Goal: Information Seeking & Learning: Learn about a topic

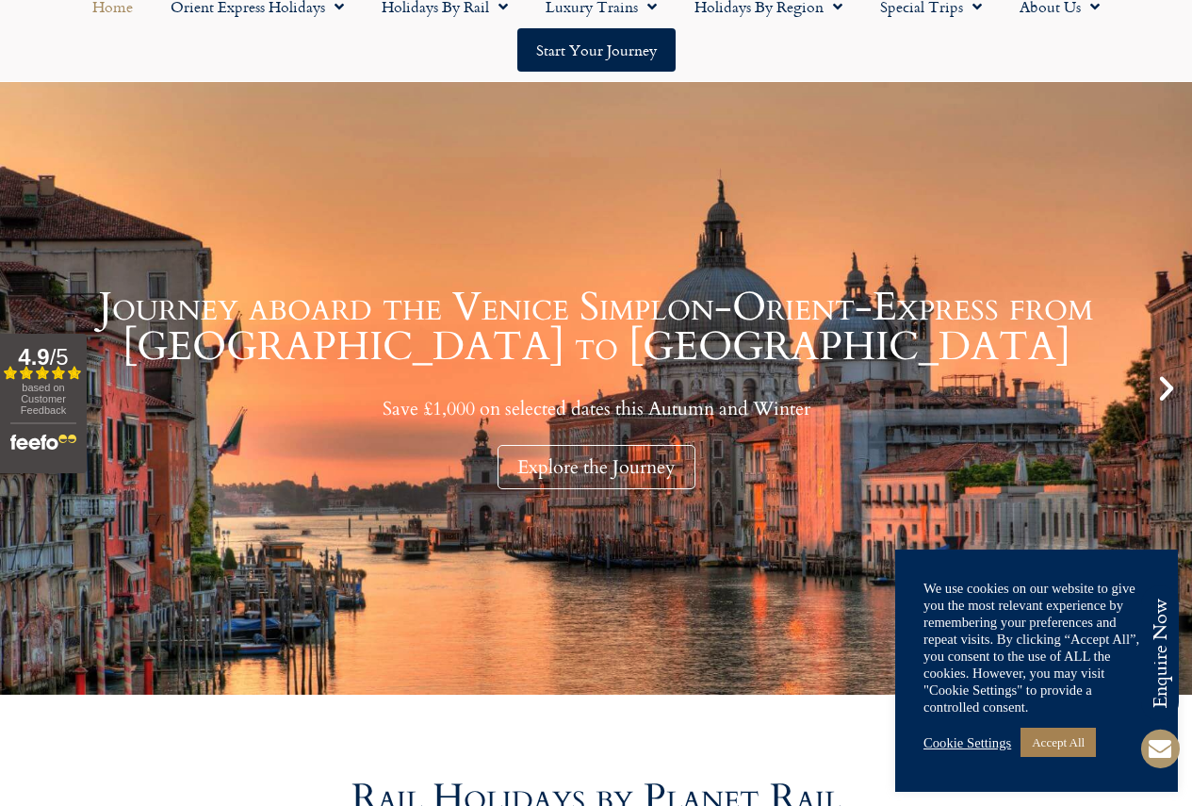
scroll to position [188, 0]
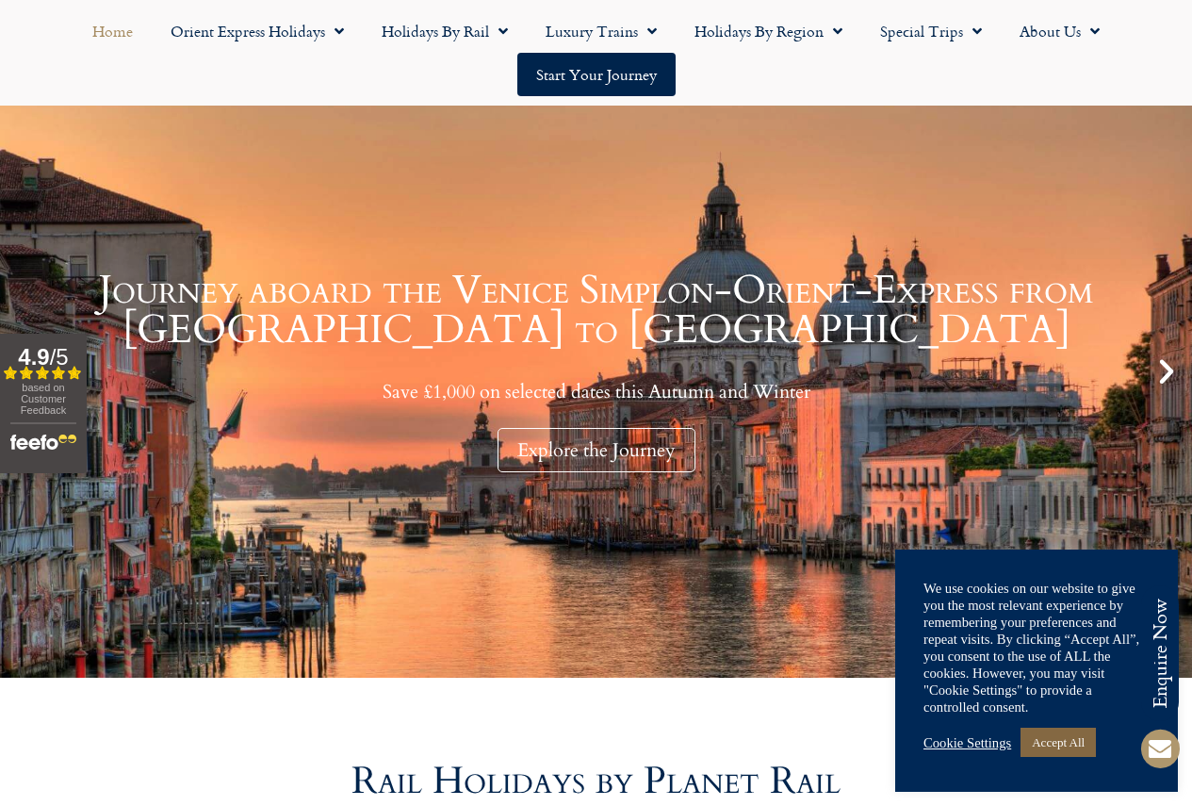
click at [1052, 740] on link "Accept All" at bounding box center [1058, 742] width 75 height 29
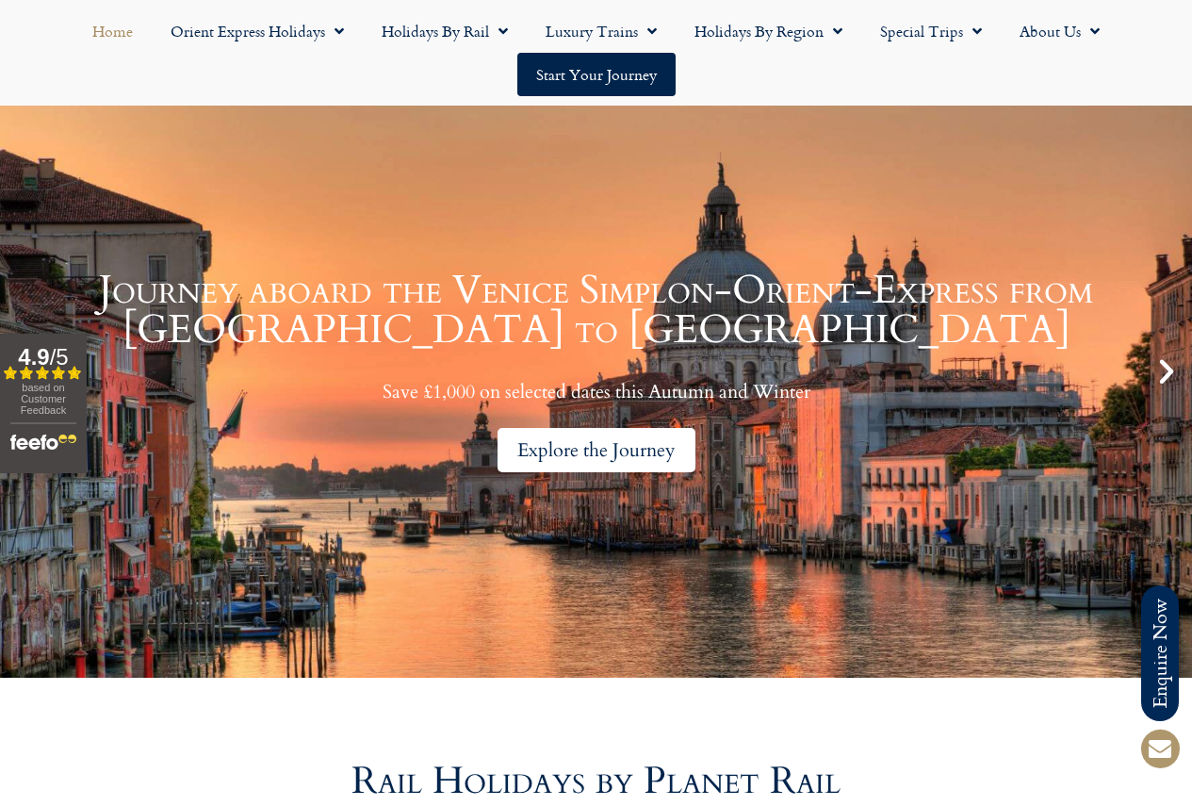
click at [620, 450] on div "Explore the Journey" at bounding box center [597, 450] width 198 height 44
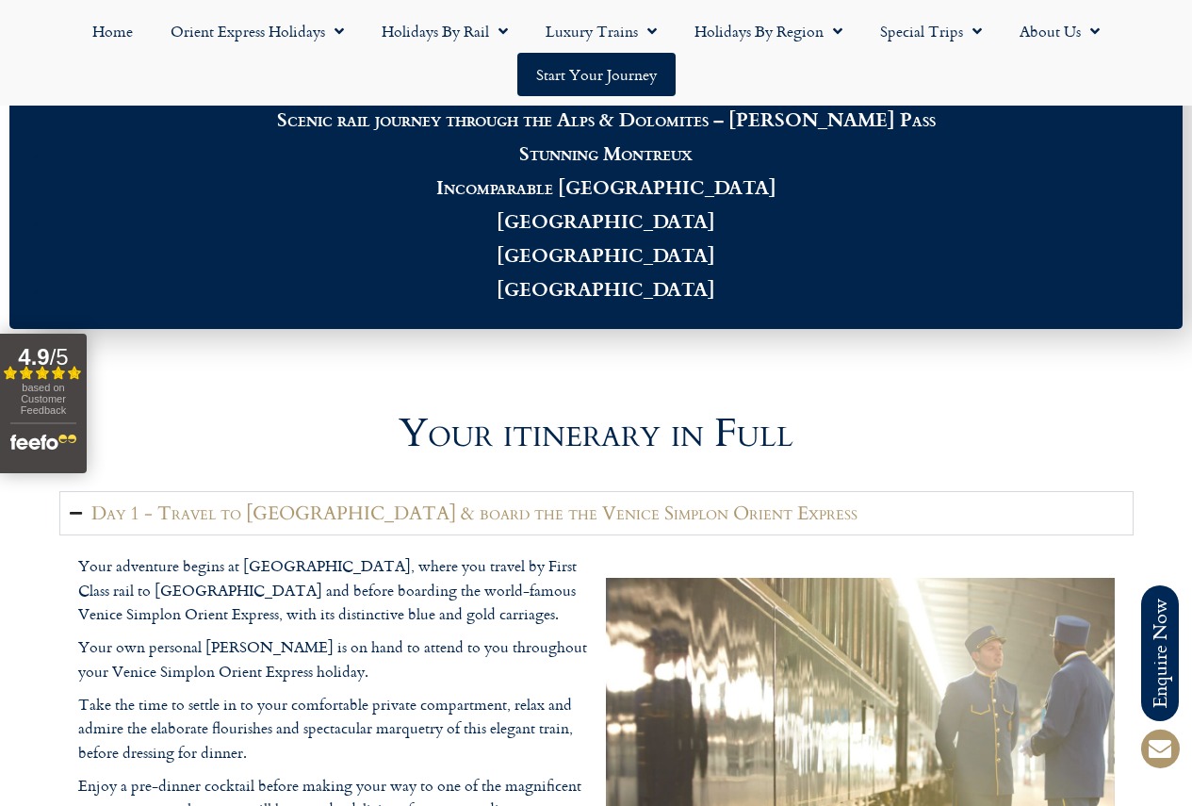
scroll to position [1979, 0]
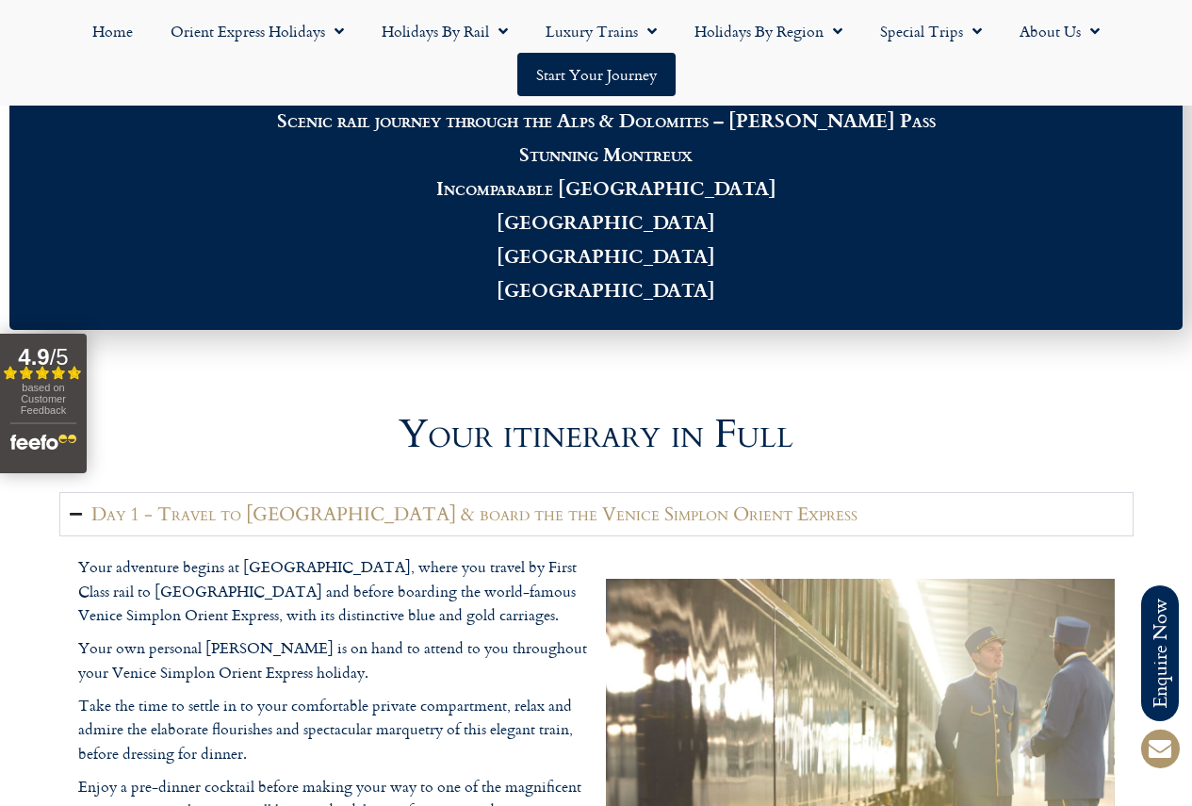
drag, startPoint x: 40, startPoint y: 398, endPoint x: 121, endPoint y: 426, distance: 85.8
click at [120, 396] on div at bounding box center [596, 372] width 1074 height 47
click at [57, 411] on span "based on Customer Feedback" at bounding box center [43, 399] width 45 height 34
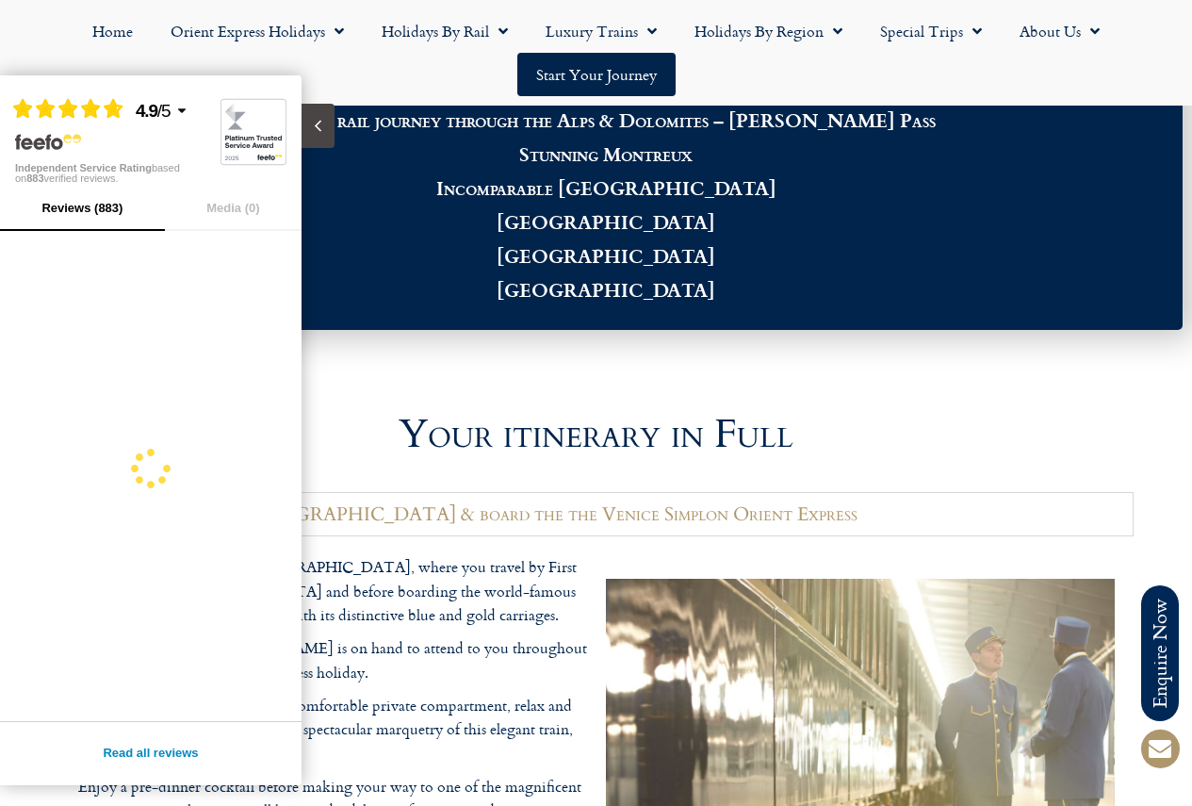
click at [331, 454] on h2 "Your itinerary in Full" at bounding box center [596, 435] width 1074 height 40
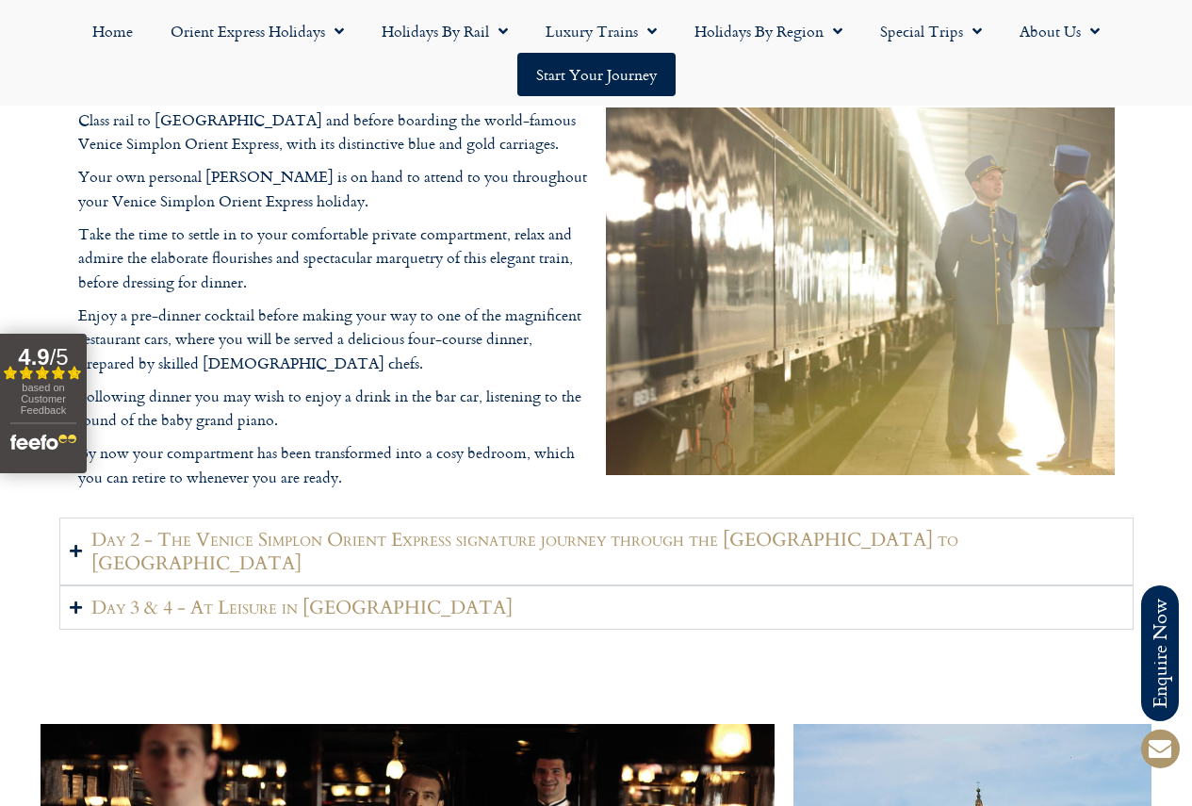
scroll to position [2545, 0]
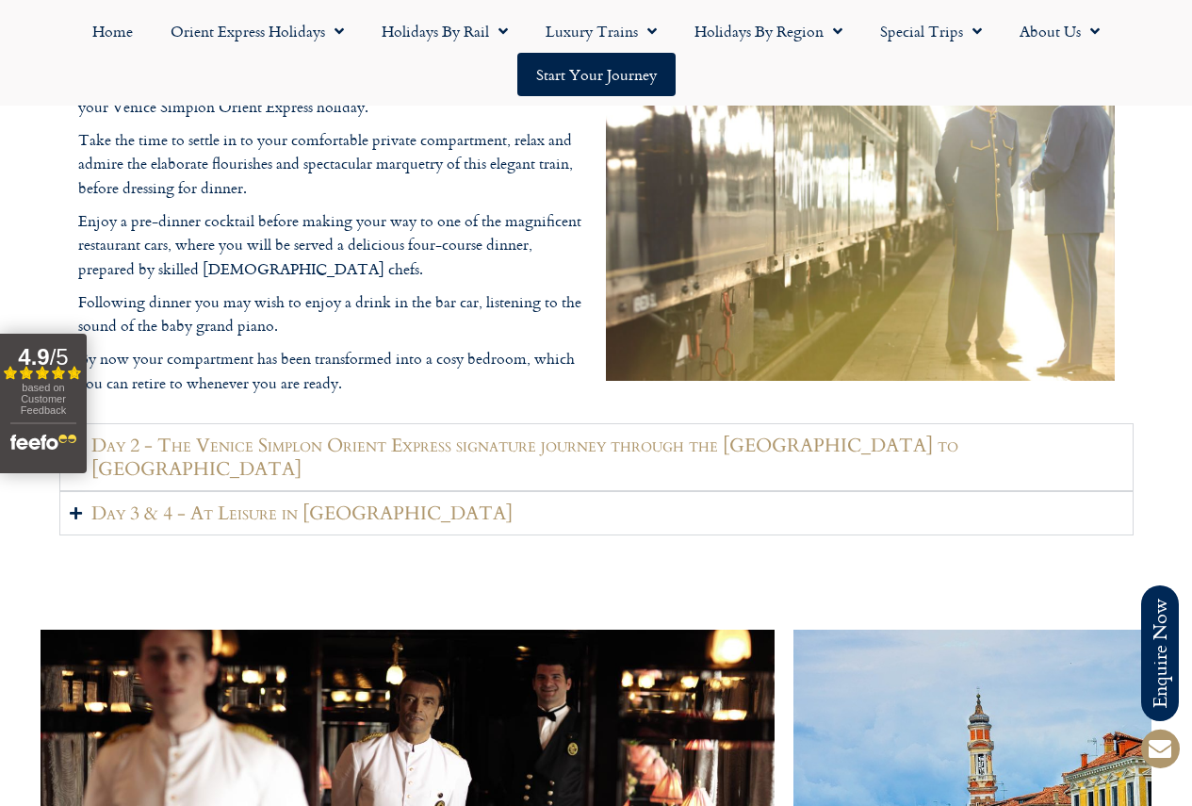
click at [451, 481] on h2 "Day 2 - The Venice Simplon Orient Express signature journey through the [GEOGRA…" at bounding box center [607, 457] width 1032 height 47
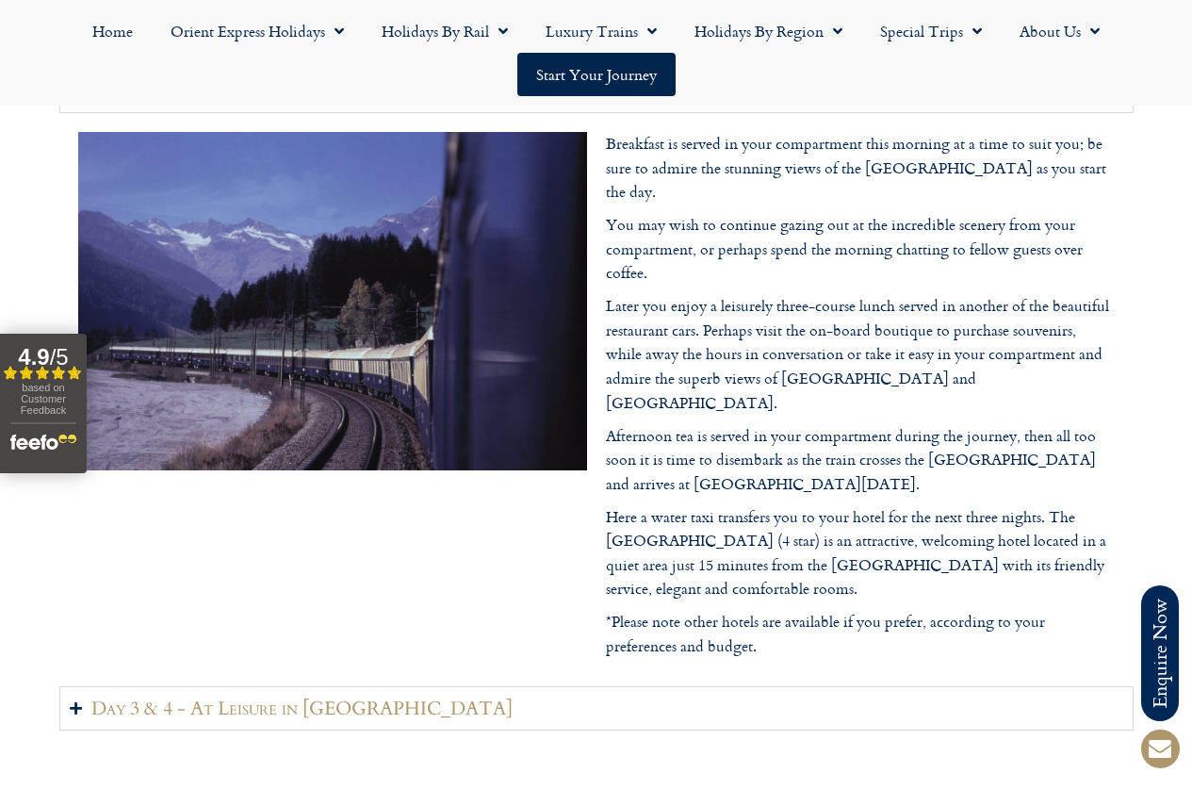
scroll to position [2356, 0]
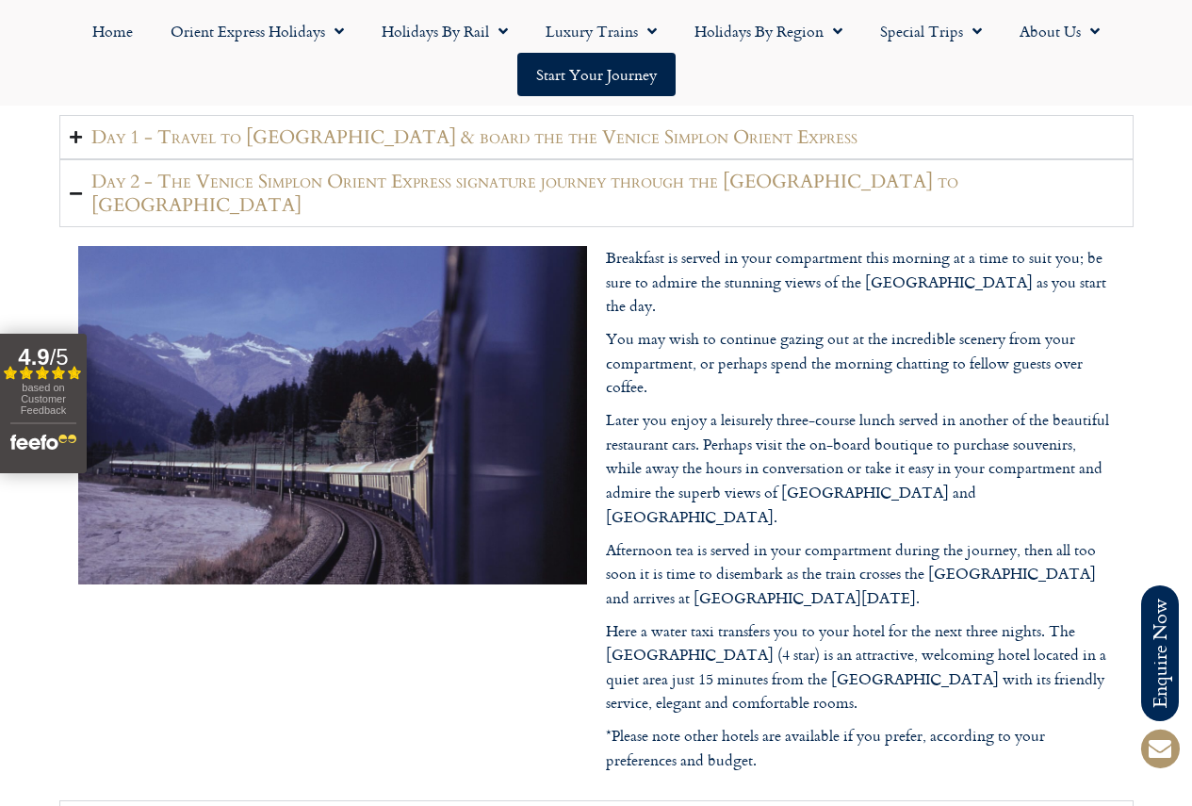
click at [484, 149] on h2 "Day 1 - Travel to [GEOGRAPHIC_DATA] & board the the Venice Simplon Orient Expre…" at bounding box center [474, 137] width 766 height 24
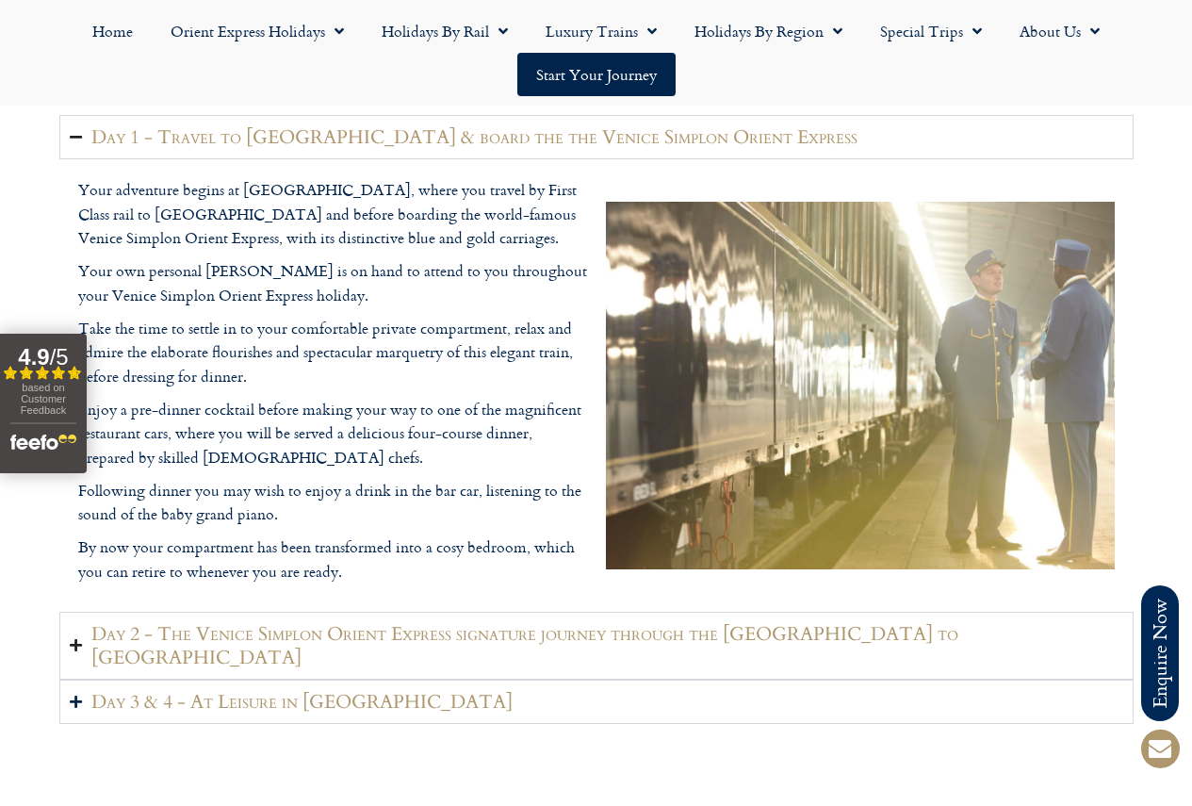
click at [589, 669] on h2 "Day 2 - The Venice Simplon Orient Express signature journey through the [GEOGRA…" at bounding box center [607, 645] width 1032 height 47
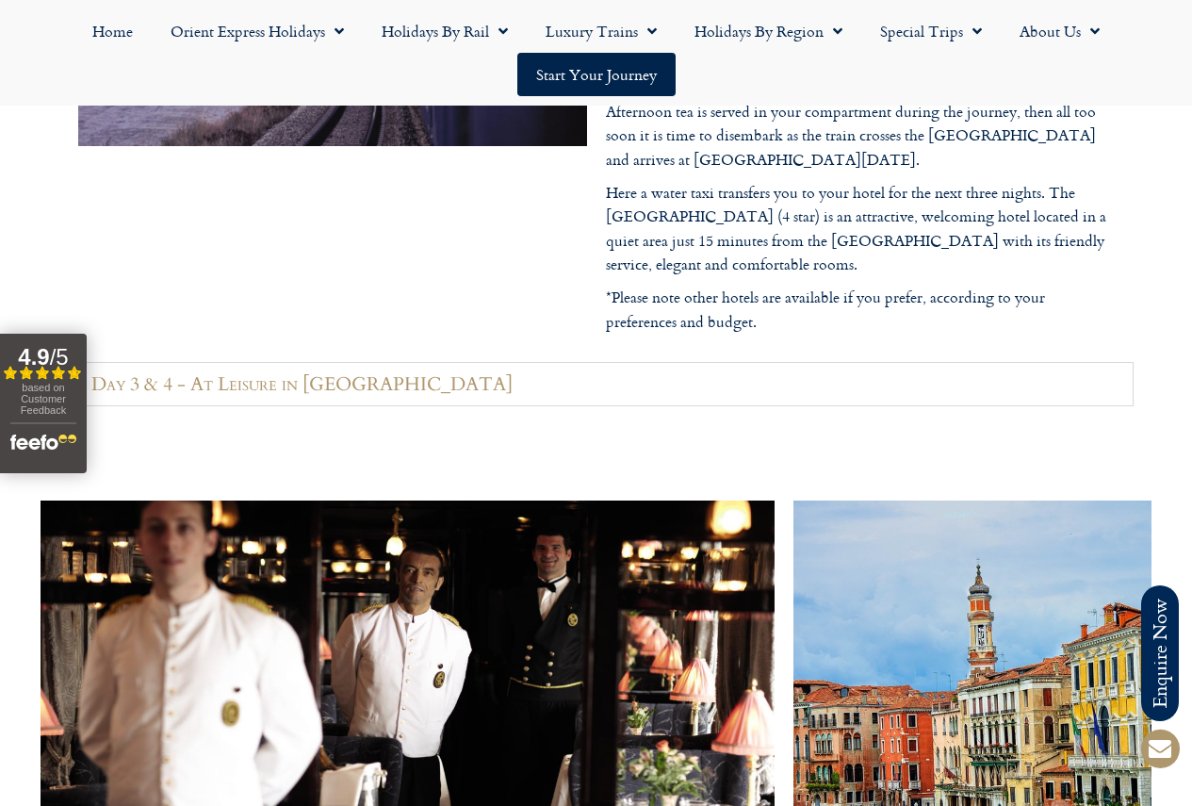
scroll to position [2827, 0]
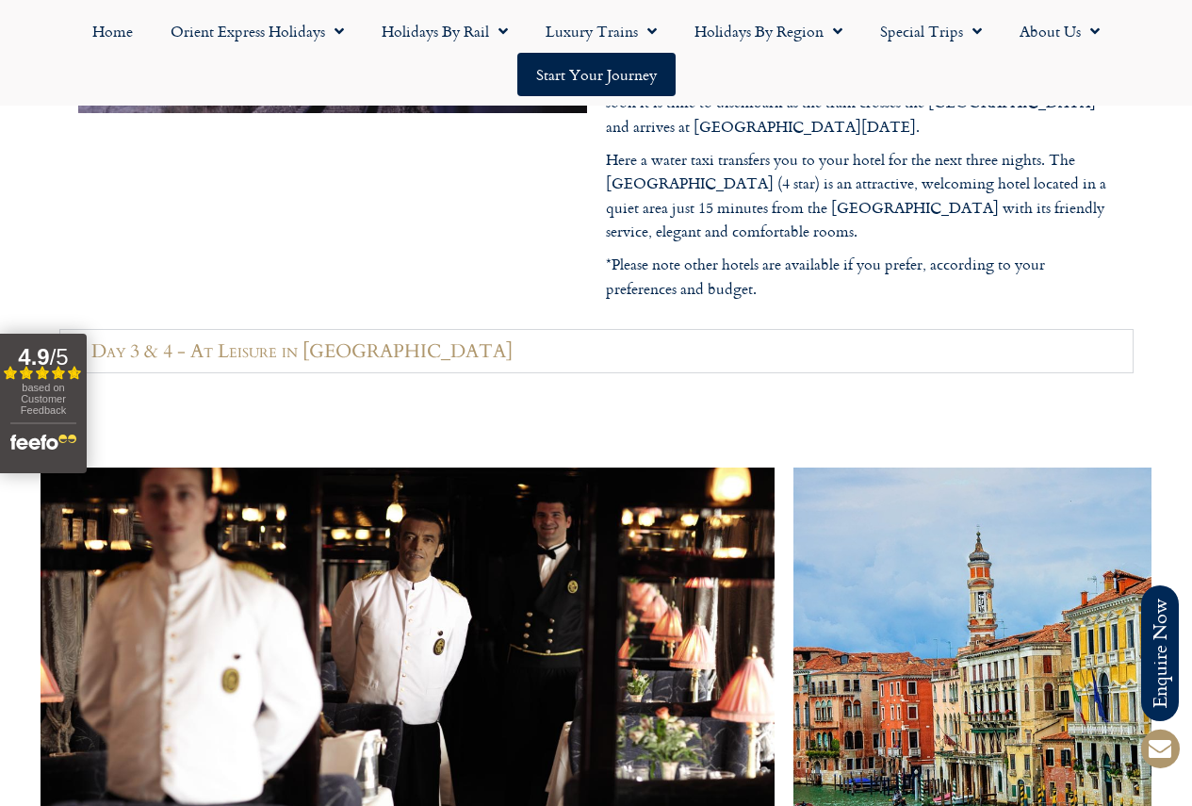
click at [452, 356] on summary "Day 3 & 4 - At Leisure in [GEOGRAPHIC_DATA]" at bounding box center [596, 351] width 1074 height 44
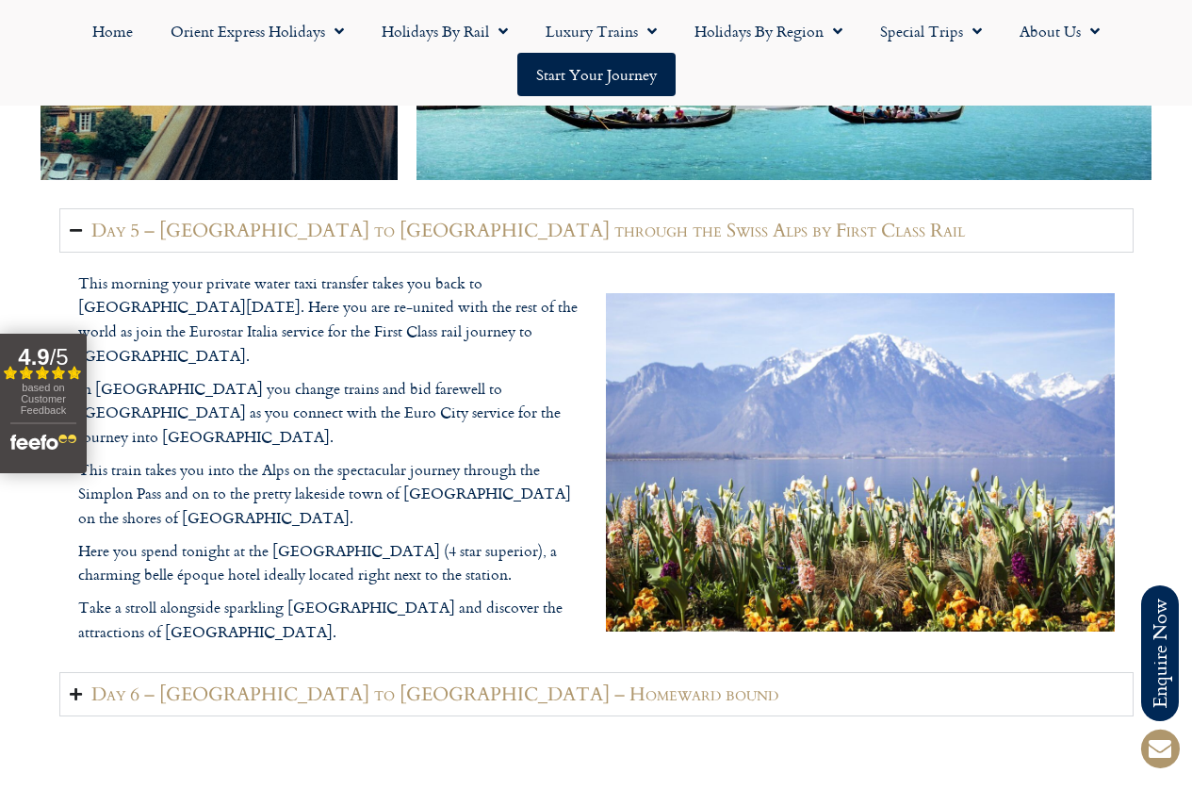
scroll to position [3864, 0]
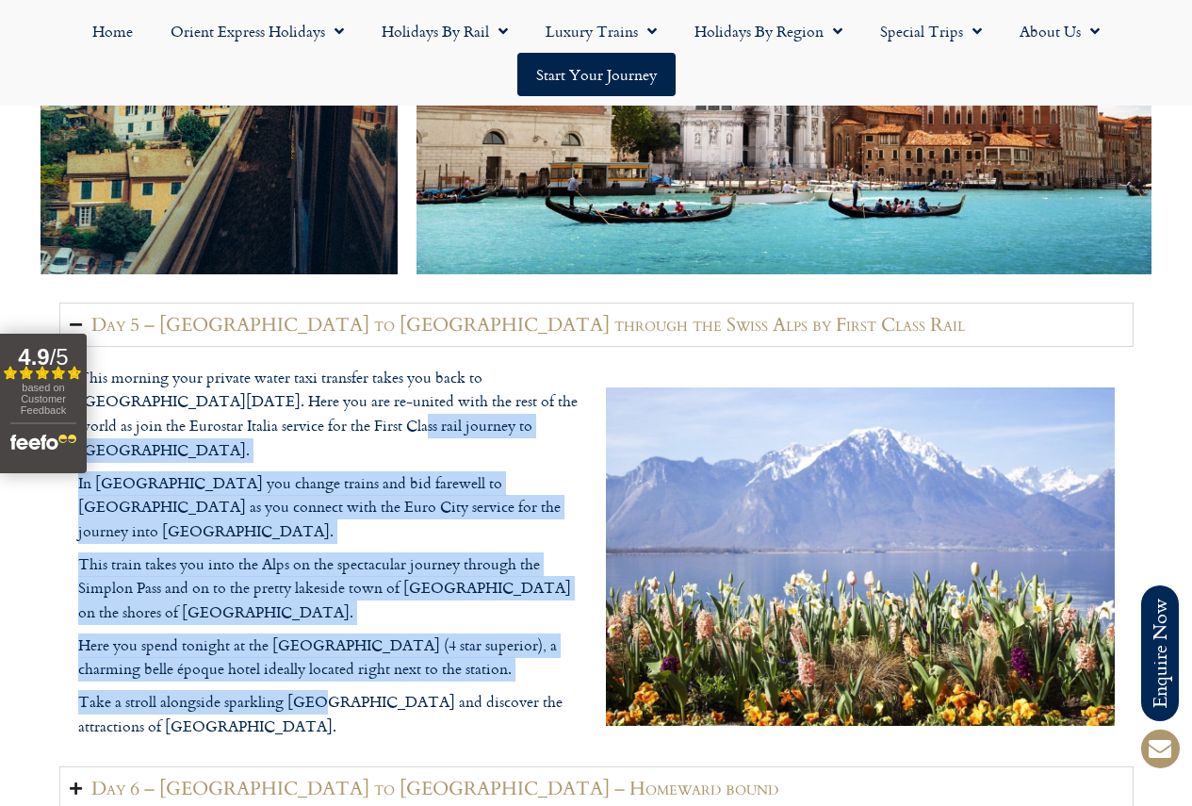
drag, startPoint x: 314, startPoint y: 677, endPoint x: 297, endPoint y: 469, distance: 208.0
click at [297, 468] on div "This morning your private water taxi transfer takes you back to [GEOGRAPHIC_DAT…" at bounding box center [332, 552] width 509 height 373
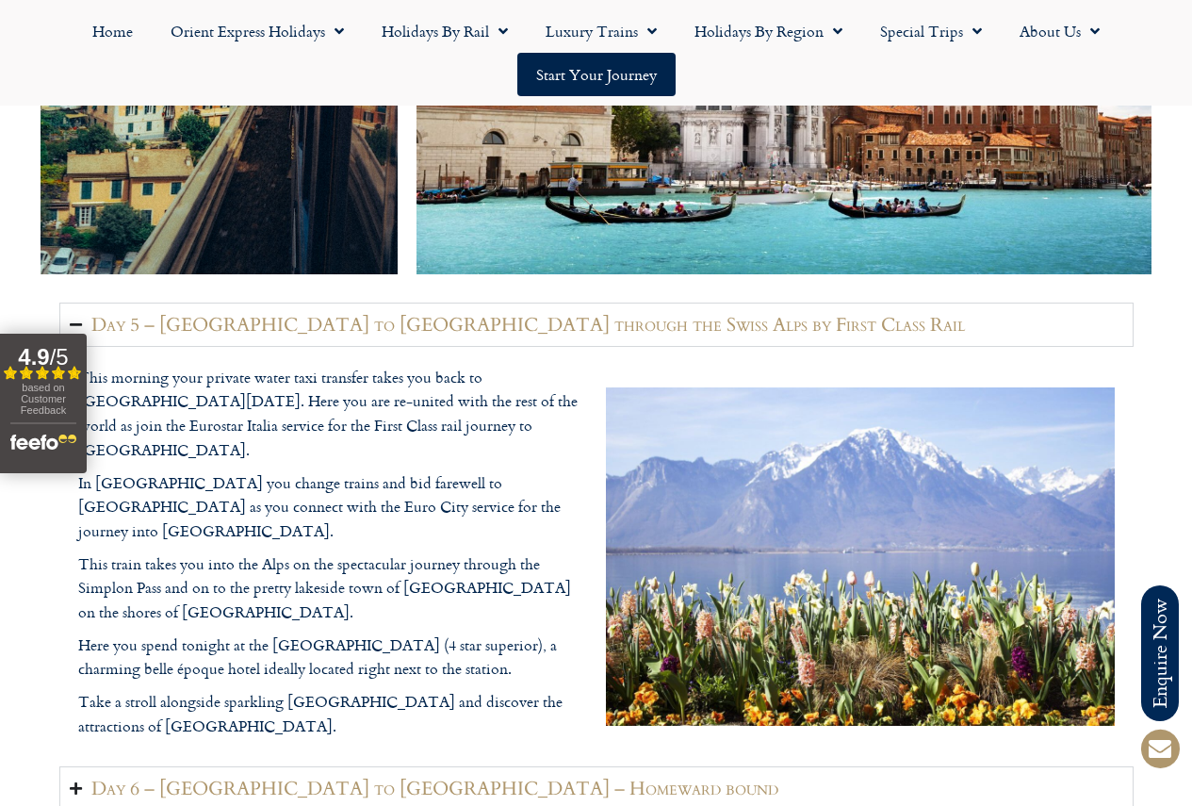
click at [48, 735] on div "Day 5 – [GEOGRAPHIC_DATA] to [GEOGRAPHIC_DATA] through the Swiss Alps by First …" at bounding box center [596, 599] width 1192 height 612
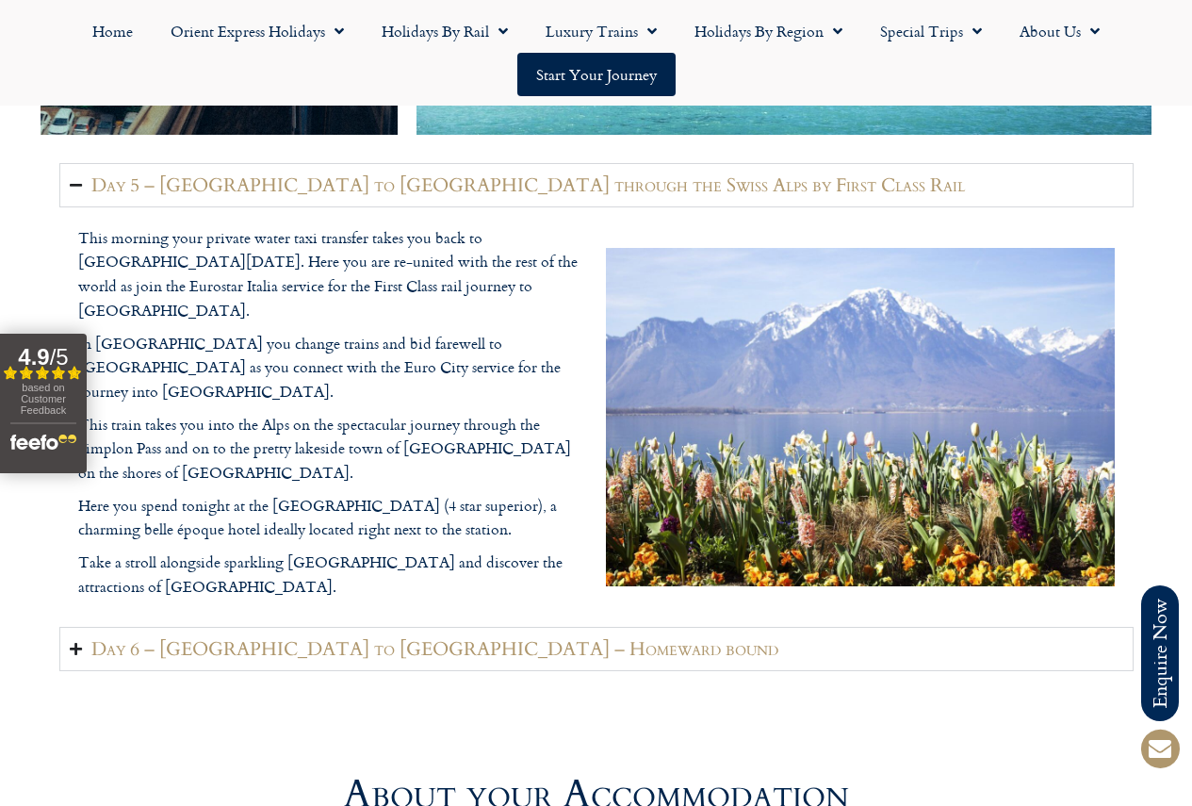
scroll to position [4052, 0]
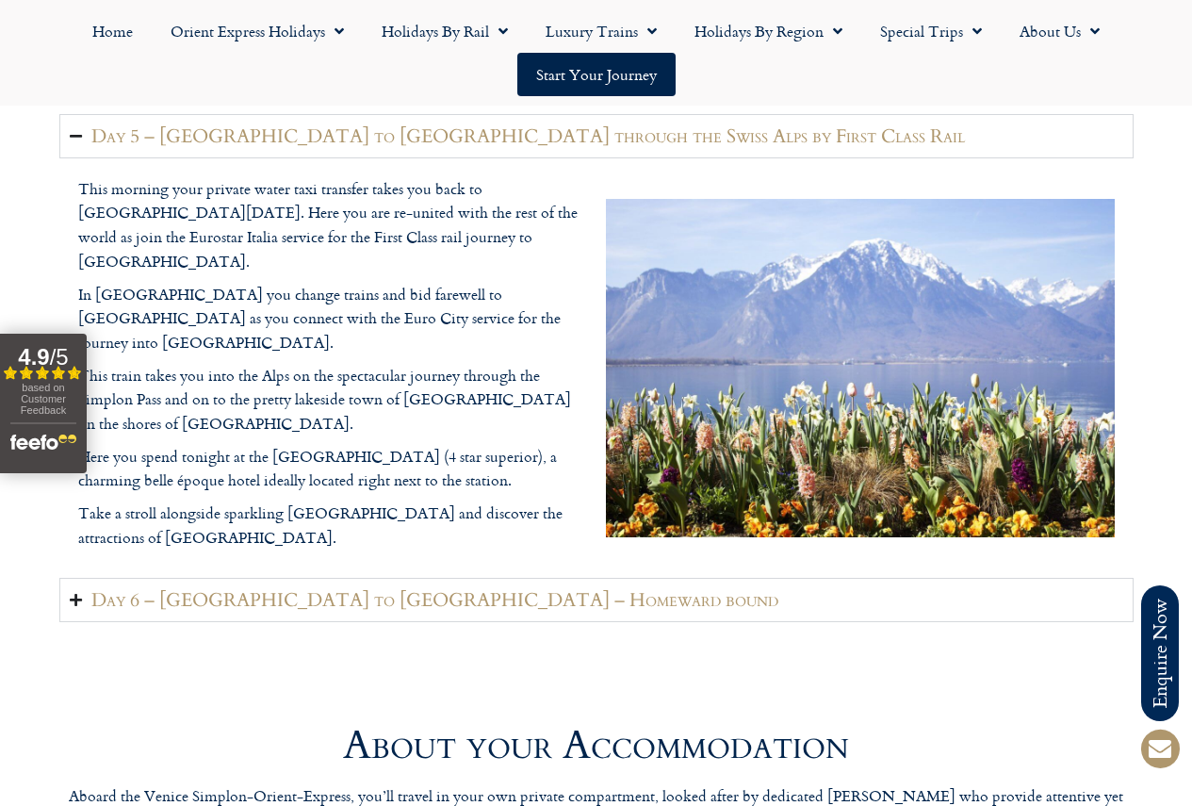
click at [409, 595] on h2 "Day 6 – [GEOGRAPHIC_DATA] to [GEOGRAPHIC_DATA] – Homeward bound" at bounding box center [434, 600] width 687 height 24
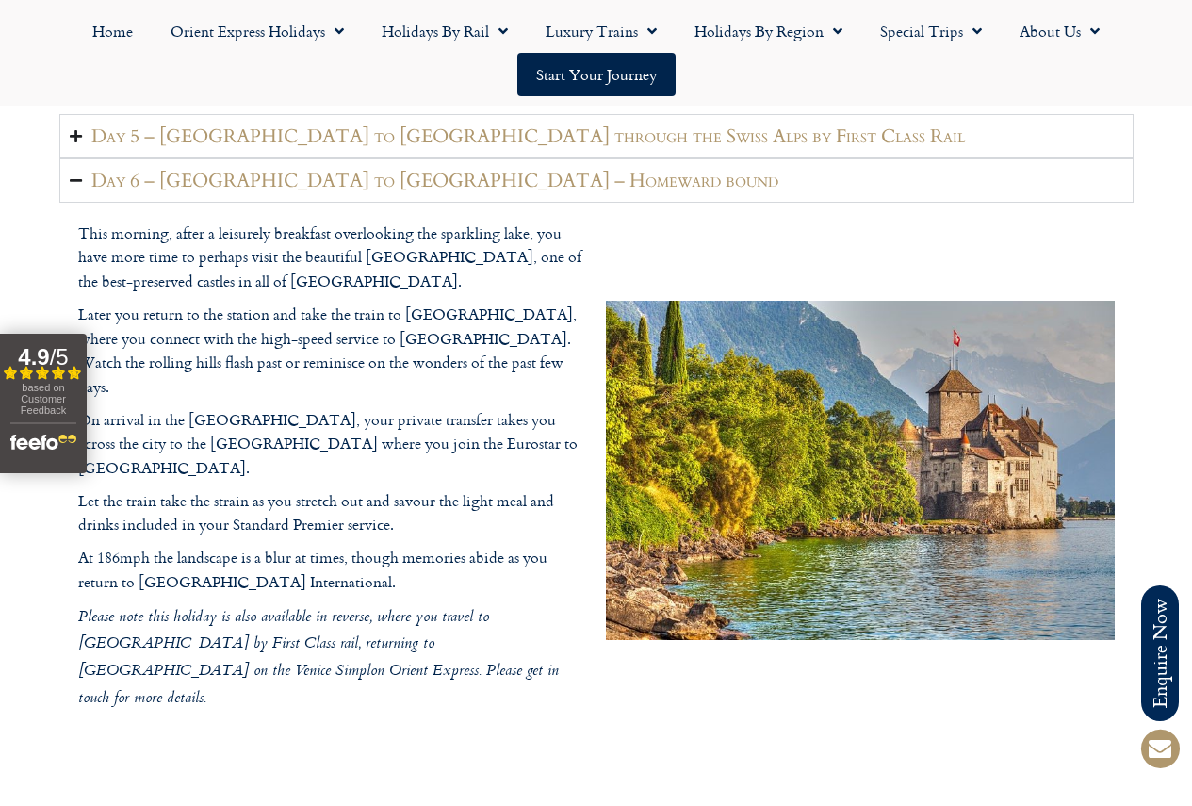
click at [390, 192] on h2 "Day 6 – [GEOGRAPHIC_DATA] to [GEOGRAPHIC_DATA] – Homeward bound" at bounding box center [434, 181] width 687 height 24
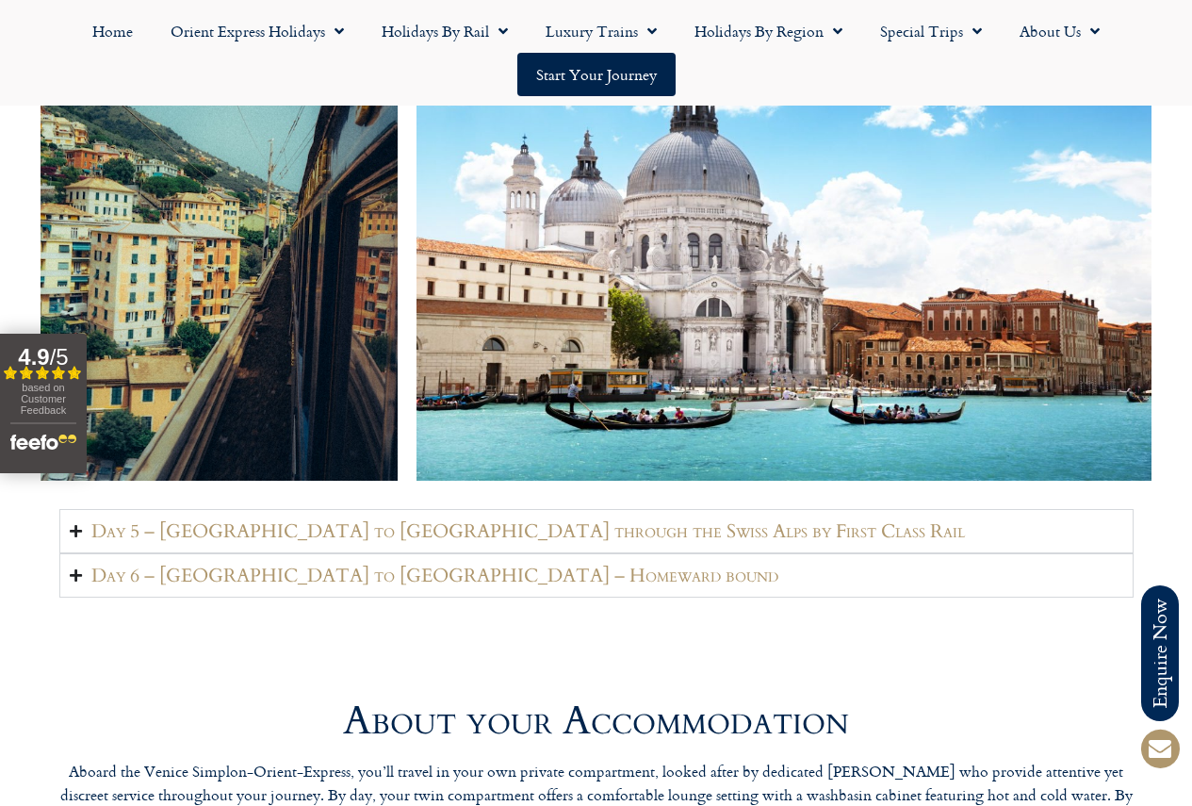
scroll to position [3770, 0]
